Goal: Task Accomplishment & Management: Use online tool/utility

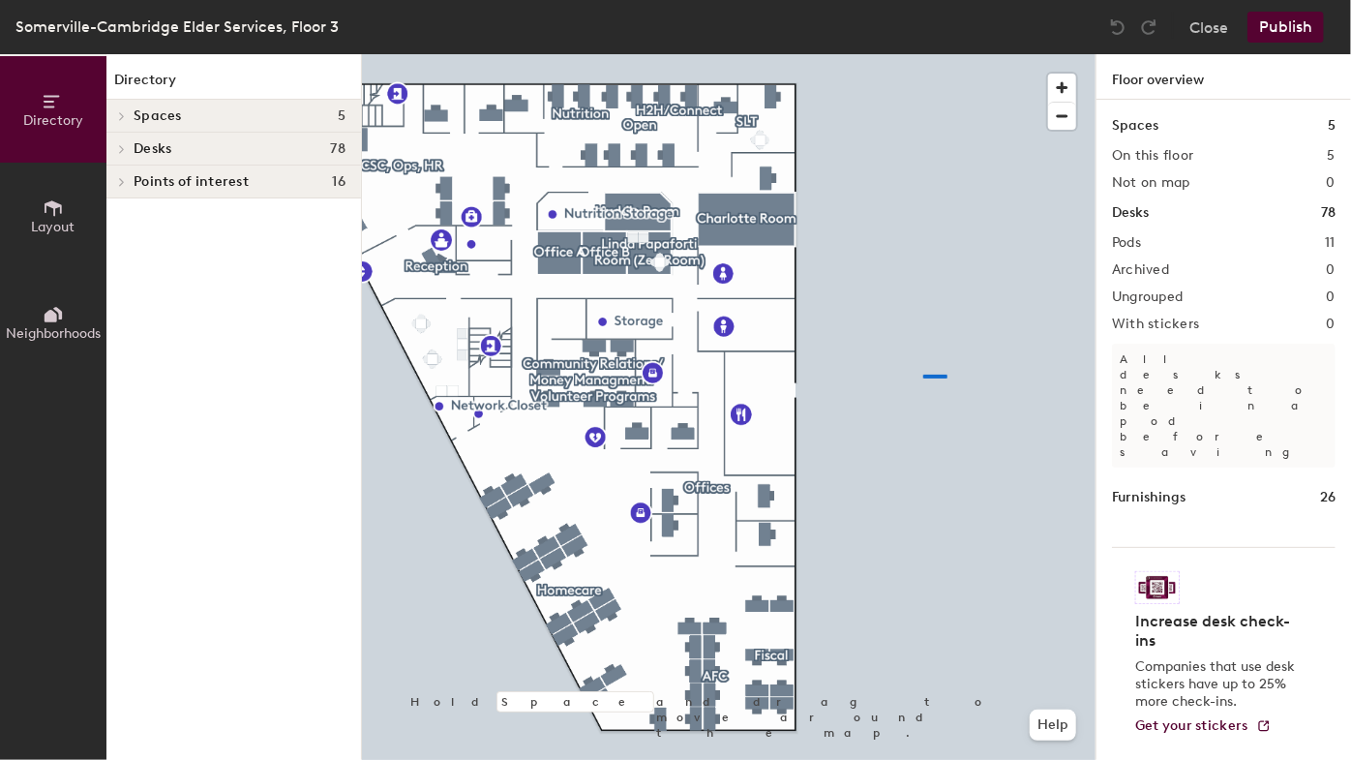
click at [924, 54] on div at bounding box center [729, 54] width 734 height 0
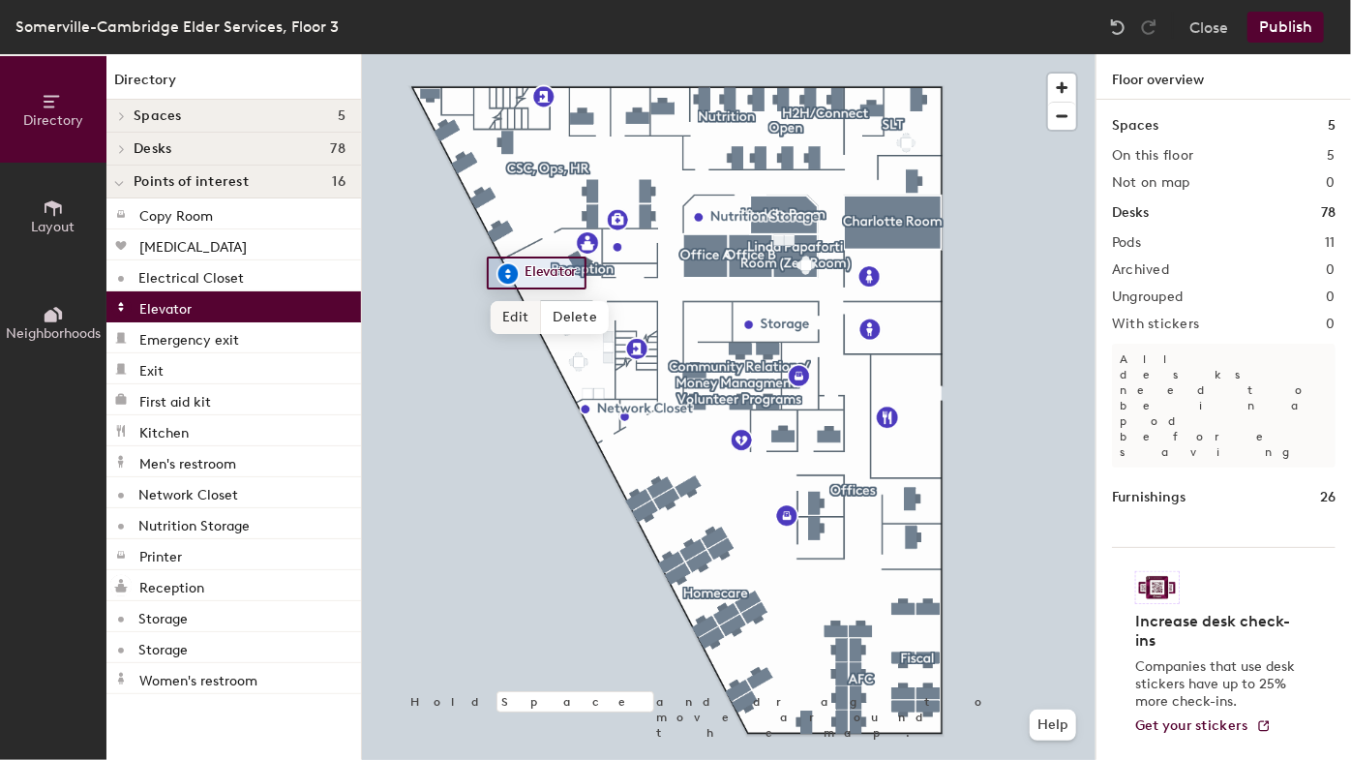
click at [511, 332] on span "Edit" at bounding box center [516, 317] width 50 height 33
click at [542, 319] on span "Done" at bounding box center [545, 317] width 57 height 33
click at [543, 54] on div at bounding box center [729, 54] width 734 height 0
click at [186, 345] on p "Emergency exit" at bounding box center [189, 337] width 100 height 22
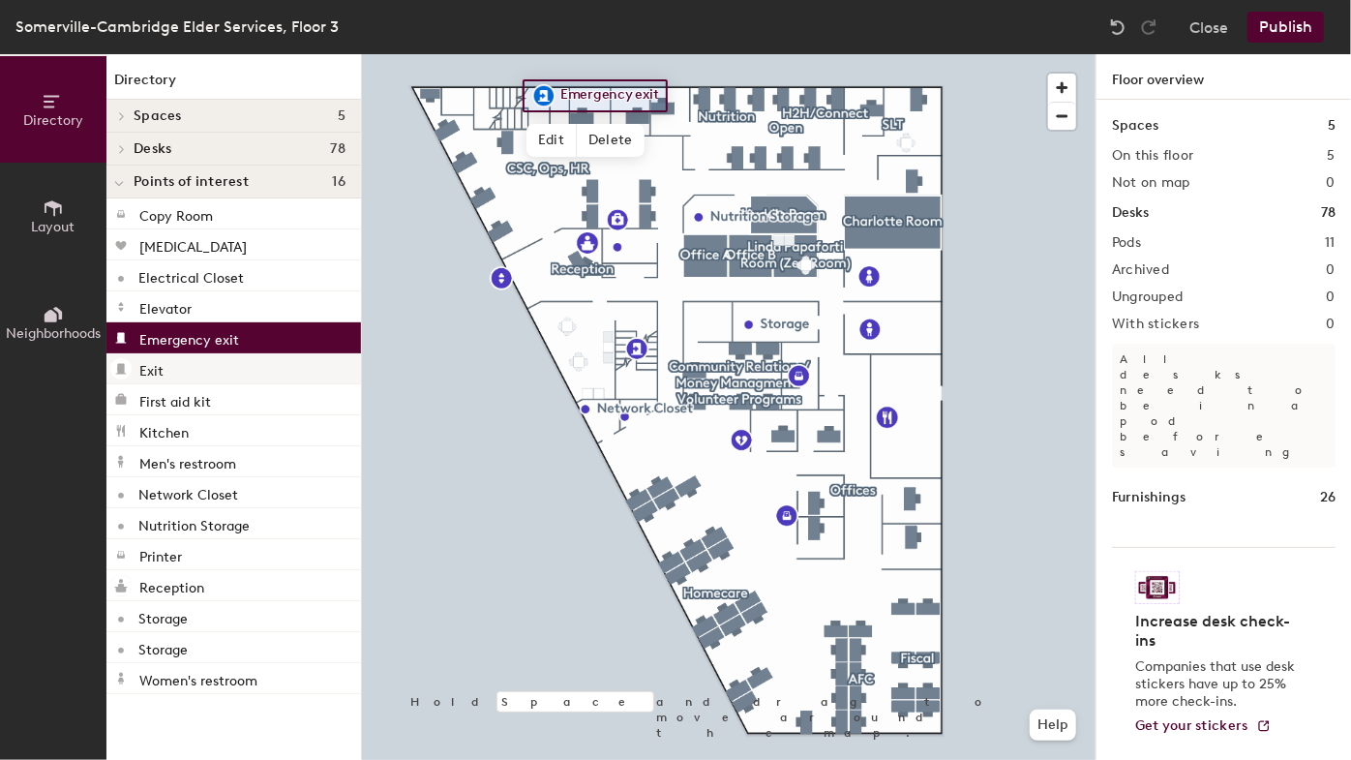
click at [197, 379] on div "Exit" at bounding box center [233, 368] width 255 height 31
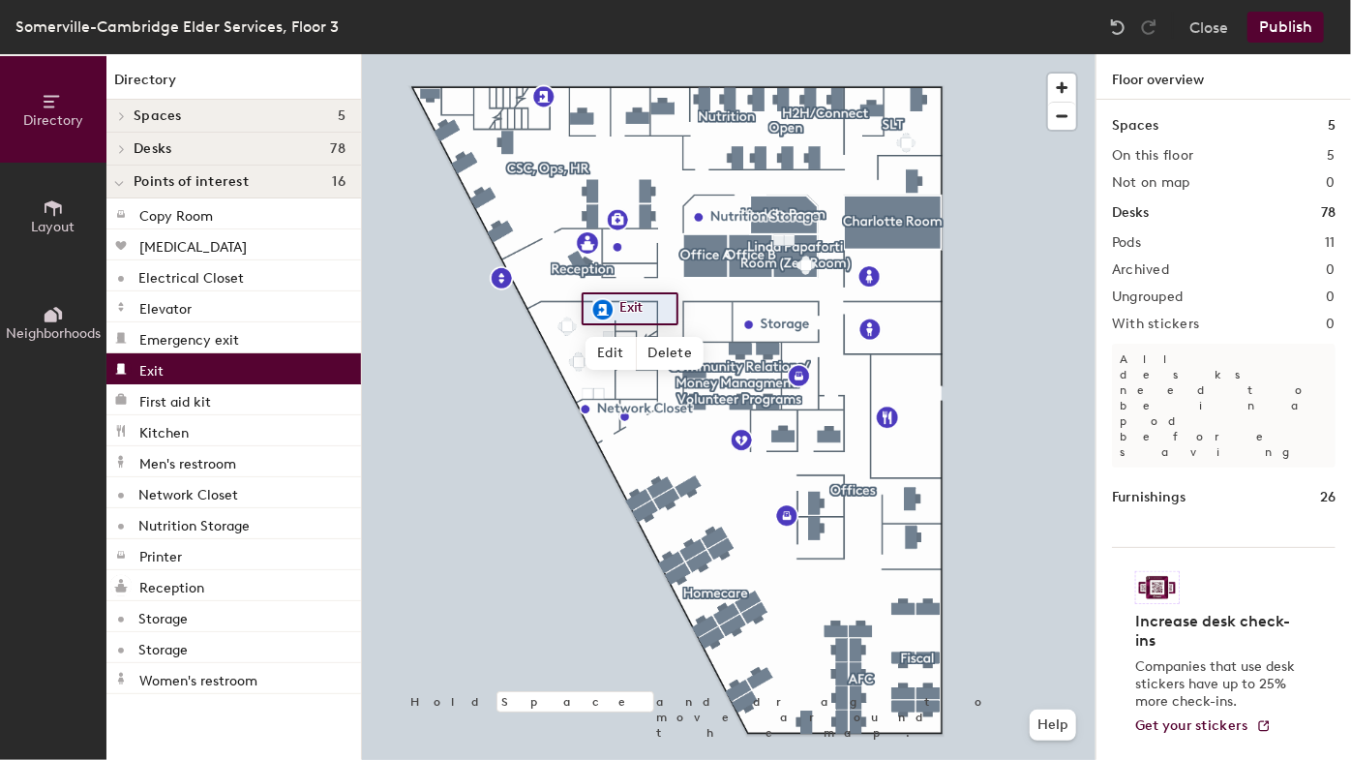
click at [196, 374] on div "Exit" at bounding box center [233, 368] width 255 height 31
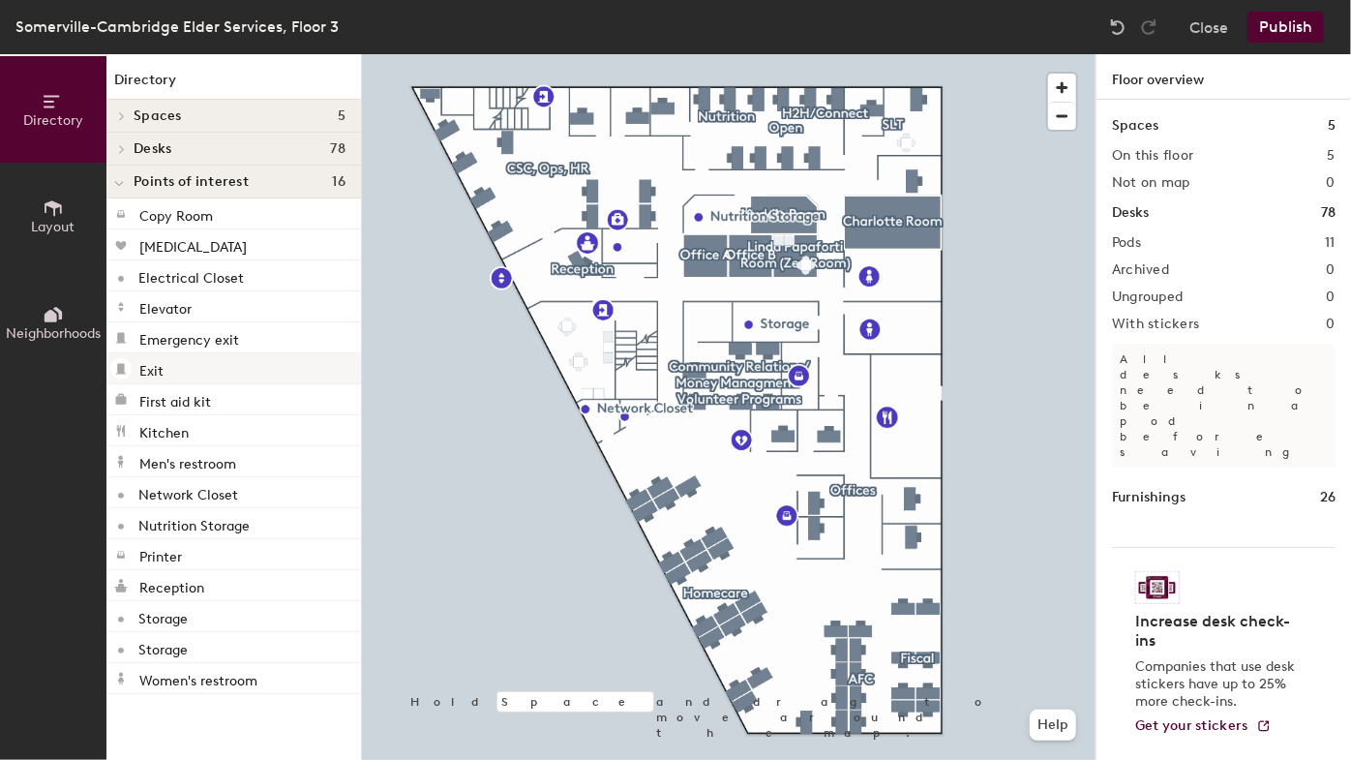
drag, startPoint x: 343, startPoint y: 357, endPoint x: 171, endPoint y: 364, distance: 171.5
click at [171, 363] on div "Exit" at bounding box center [233, 368] width 255 height 31
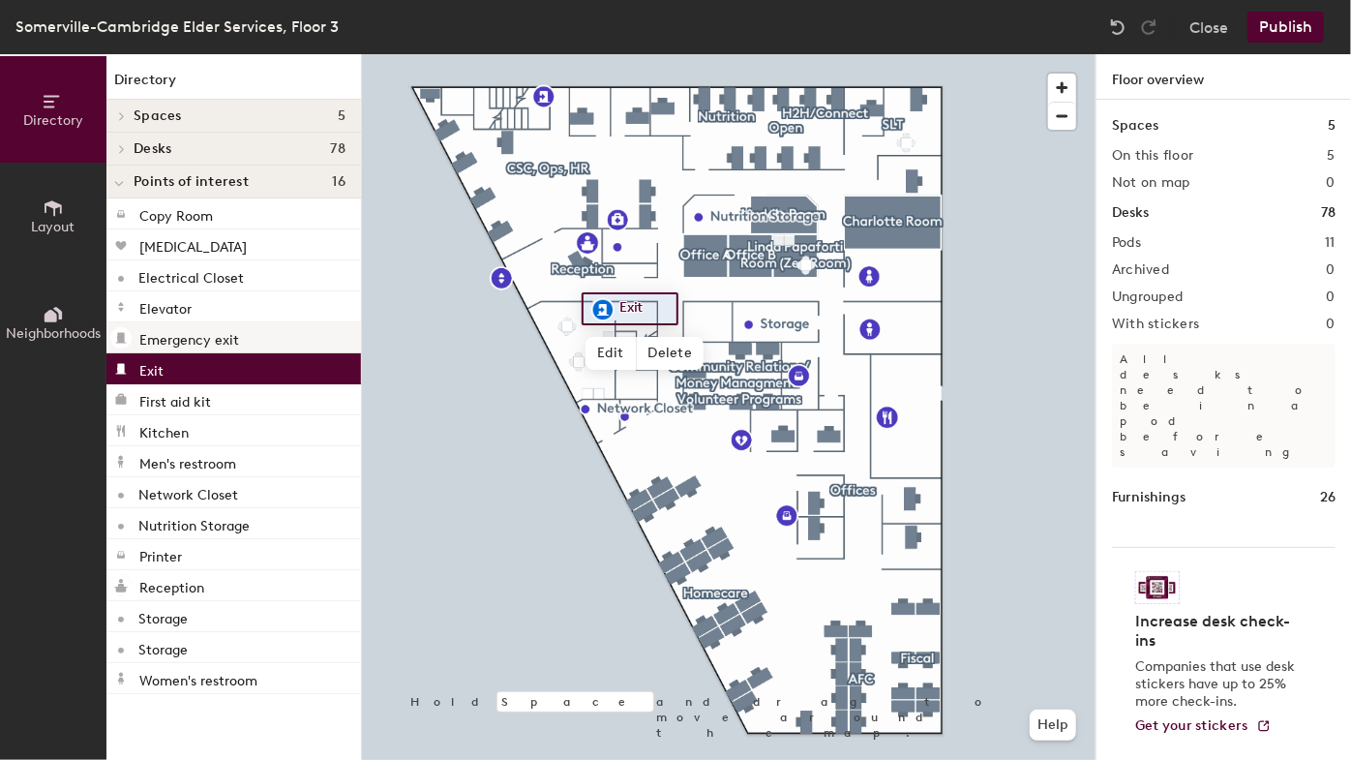
click at [423, 330] on div "Directory Layout Neighborhoods Directory Spaces 5 Charlotte Room Huddle Room [P…" at bounding box center [675, 407] width 1351 height 706
click at [48, 206] on icon at bounding box center [53, 207] width 21 height 21
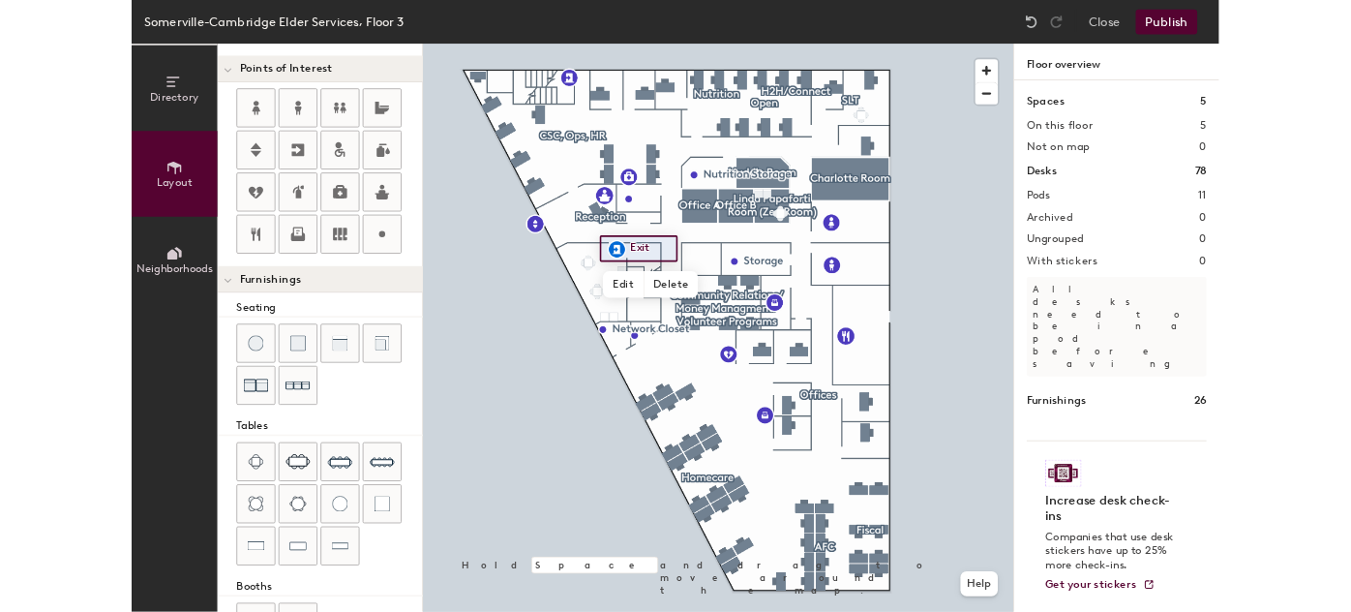
scroll to position [101, 0]
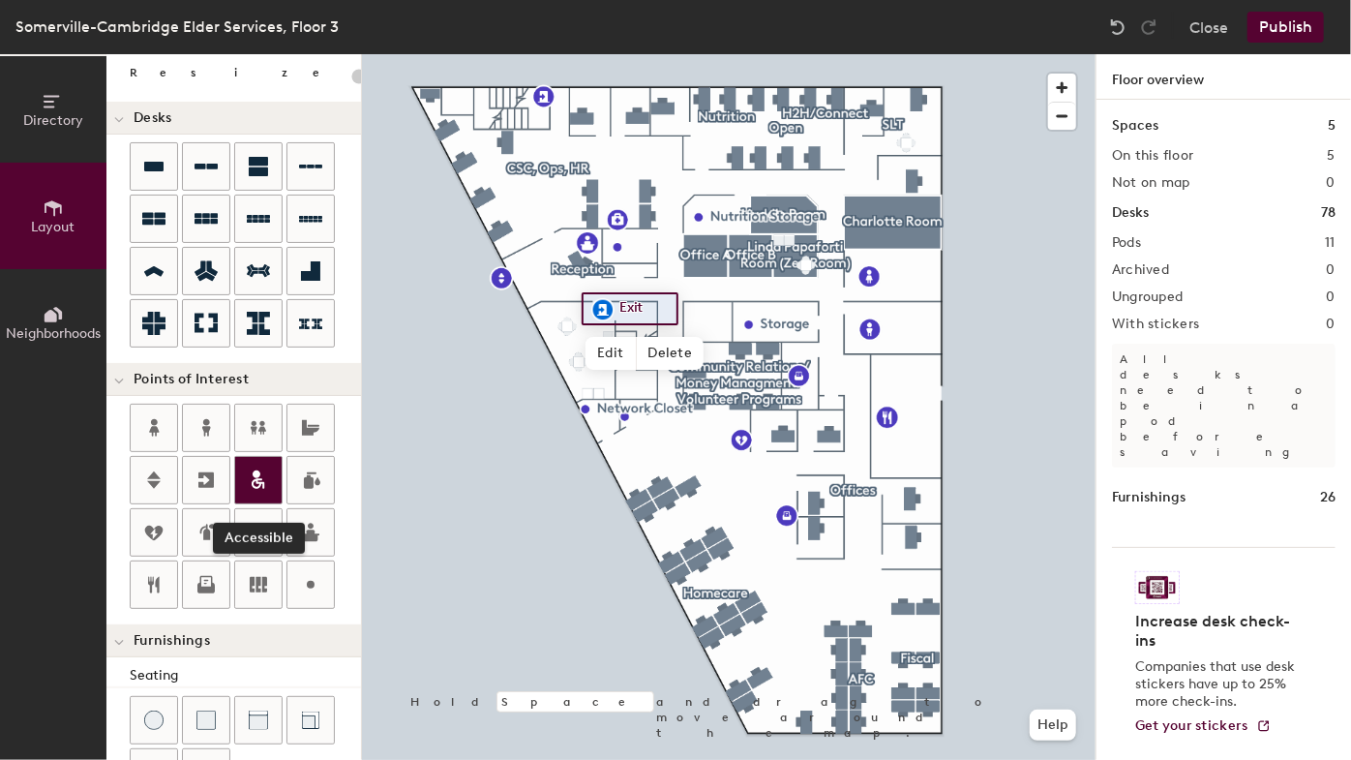
drag, startPoint x: 210, startPoint y: 477, endPoint x: 271, endPoint y: 487, distance: 61.8
click at [271, 487] on div "Accessible" at bounding box center [245, 508] width 231 height 209
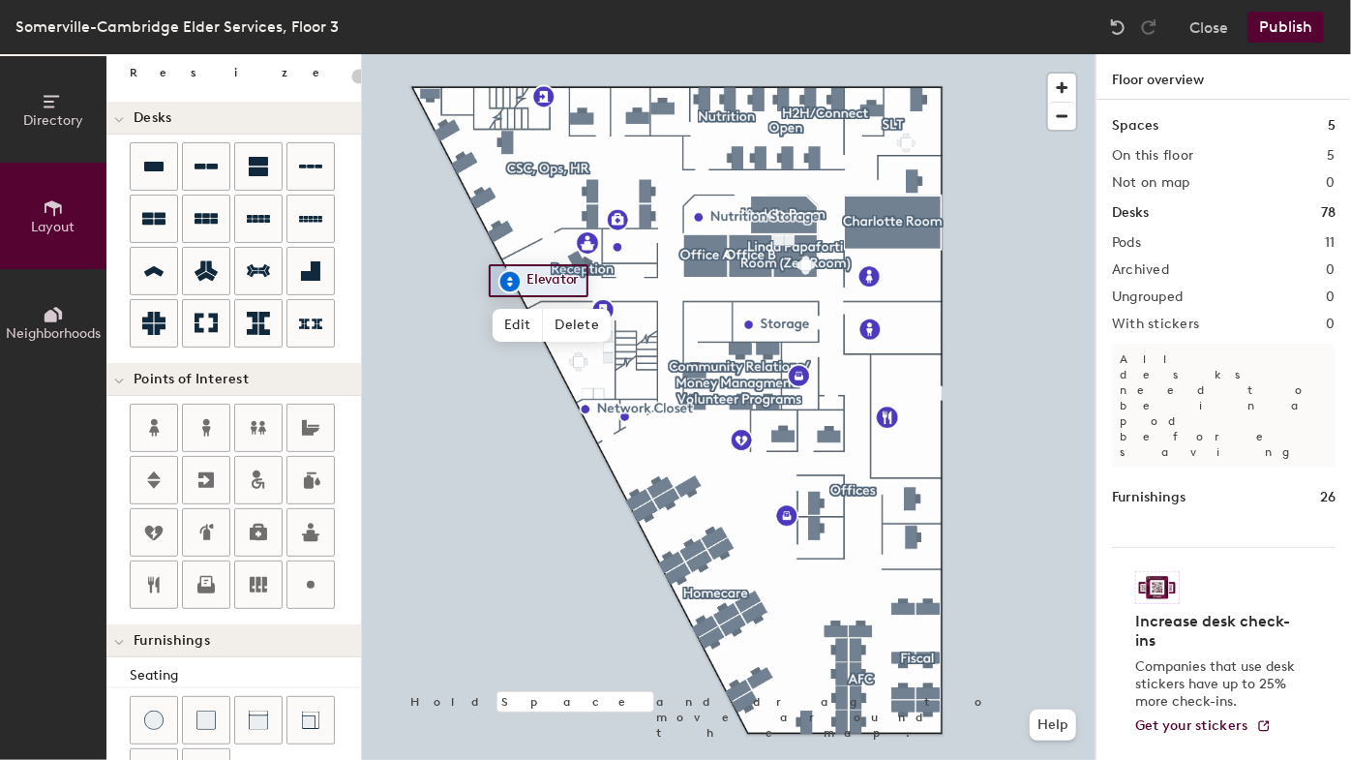
click at [1056, 54] on div at bounding box center [729, 54] width 734 height 0
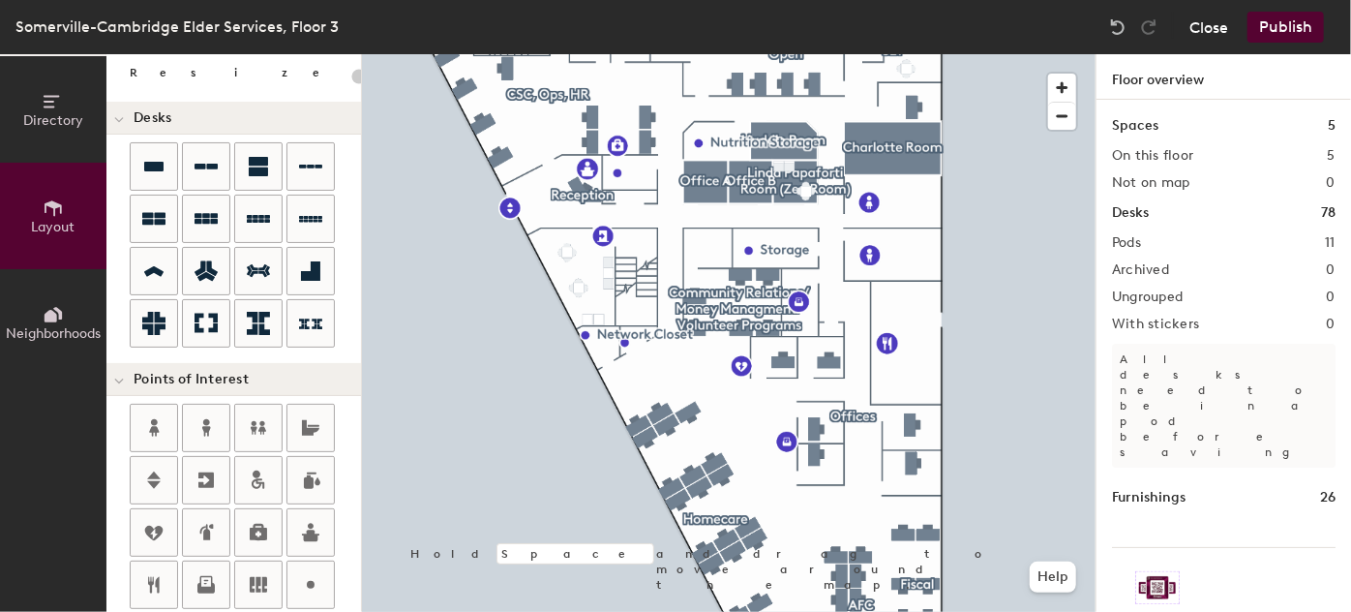
click at [1199, 32] on button "Close" at bounding box center [1209, 27] width 39 height 31
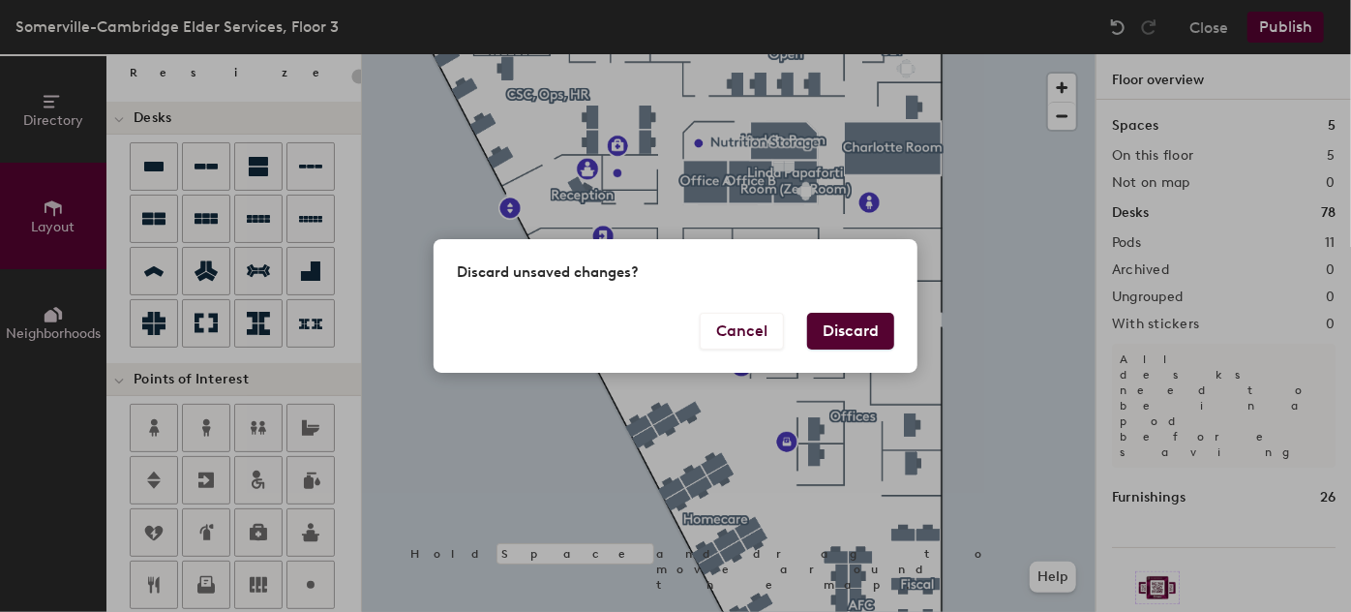
click at [865, 329] on button "Discard" at bounding box center [850, 331] width 87 height 37
type input "20"
